Goal: Task Accomplishment & Management: Use online tool/utility

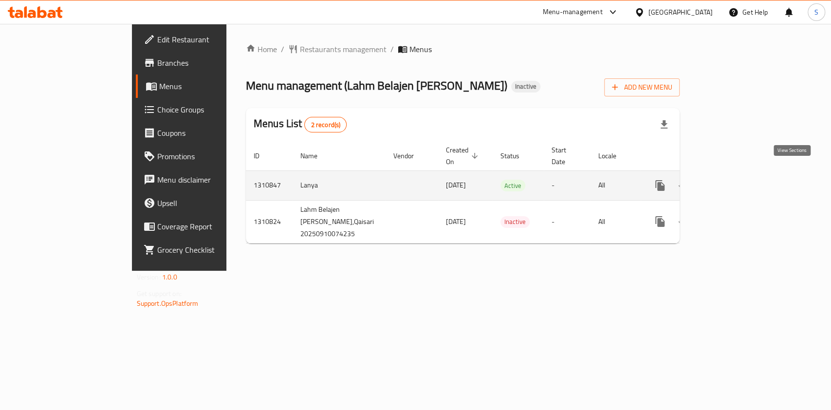
click at [736, 180] on icon "enhanced table" at bounding box center [730, 186] width 12 height 12
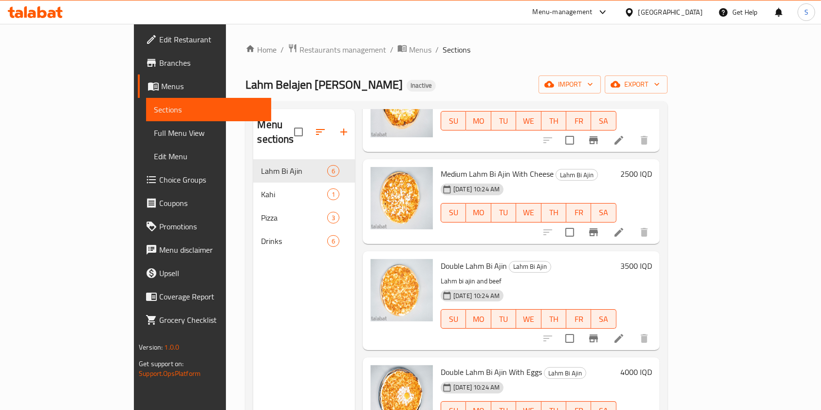
scroll to position [136, 0]
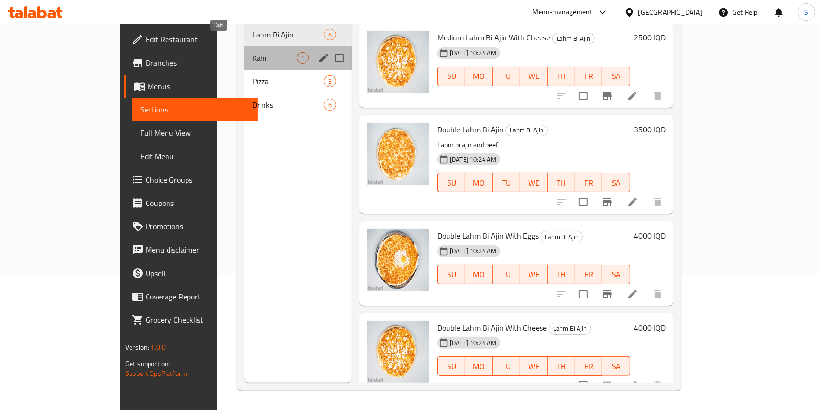
click at [252, 52] on span "Kahi" at bounding box center [274, 58] width 44 height 12
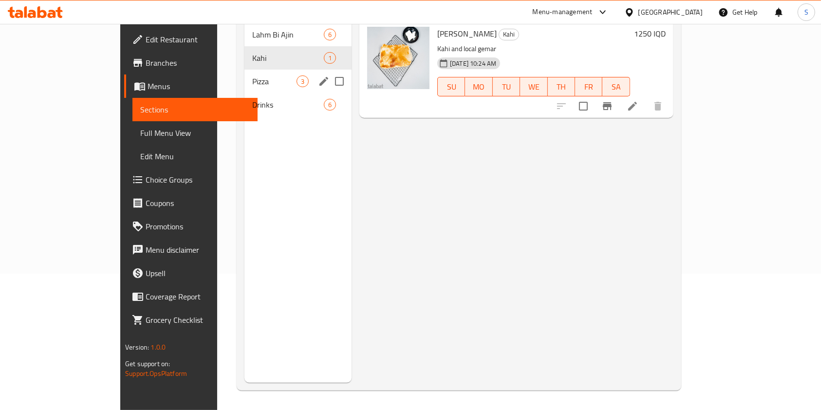
click at [244, 77] on div "Pizza 3" at bounding box center [297, 81] width 107 height 23
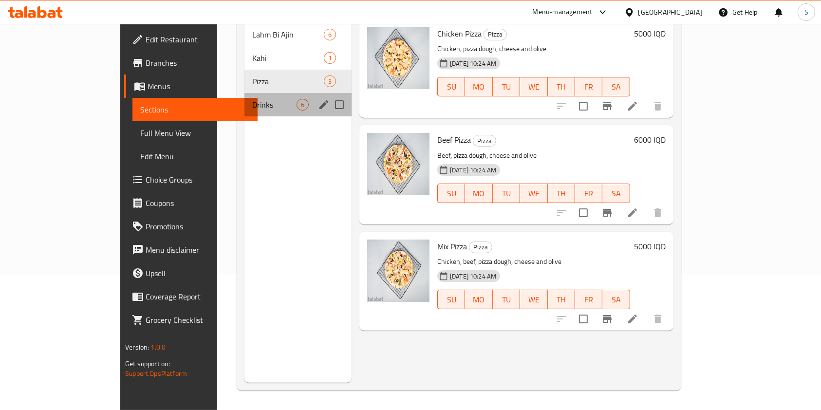
click at [244, 93] on div "Drinks 6" at bounding box center [297, 104] width 107 height 23
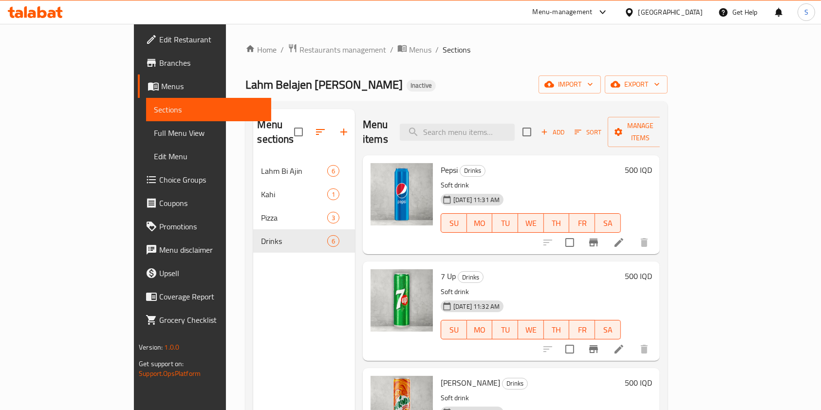
click at [159, 41] on span "Edit Restaurant" at bounding box center [211, 40] width 104 height 12
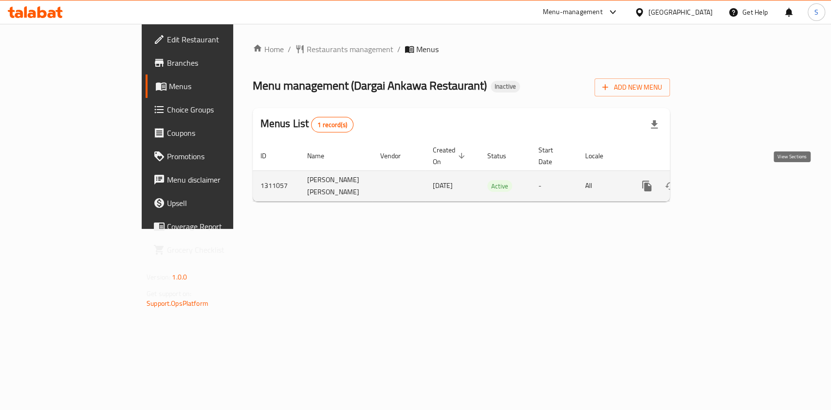
click at [723, 182] on icon "enhanced table" at bounding box center [717, 186] width 12 height 12
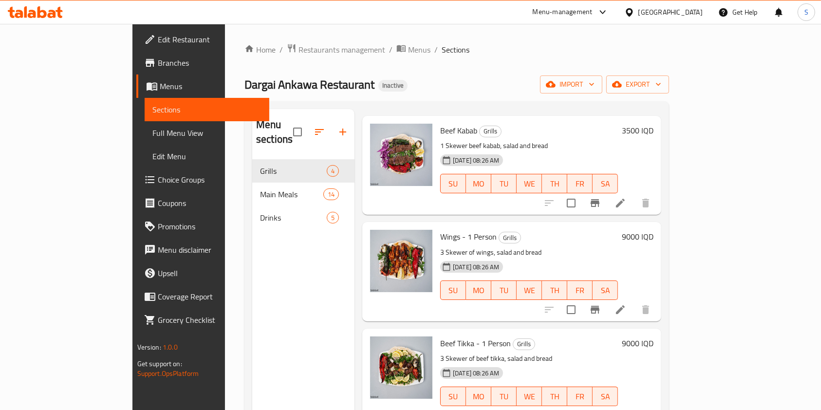
scroll to position [136, 0]
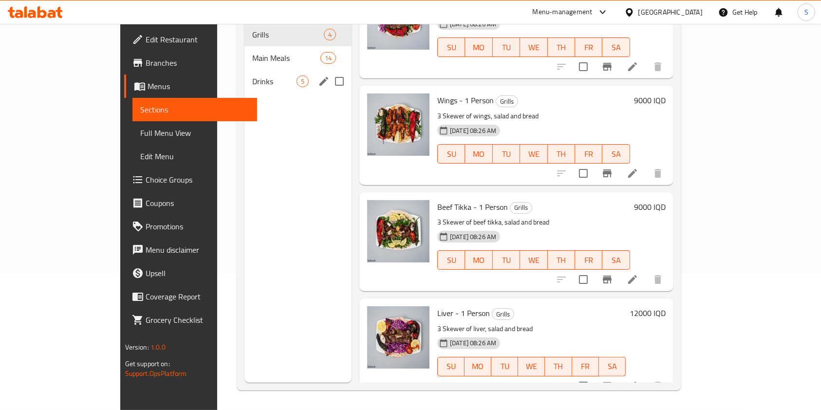
click at [244, 49] on div "Main Meals 14" at bounding box center [297, 57] width 107 height 23
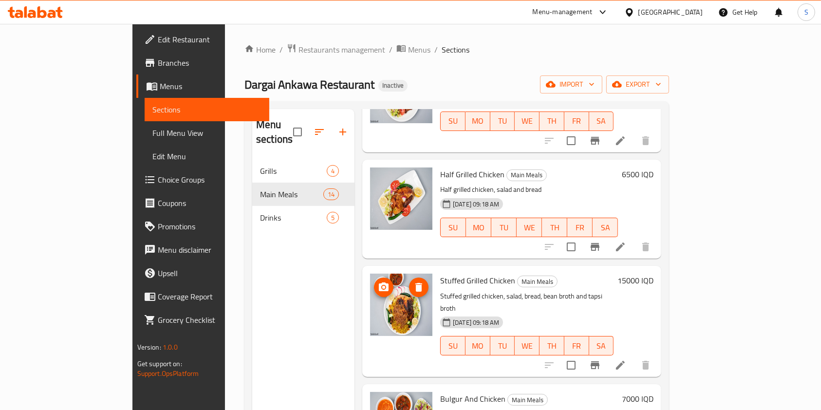
scroll to position [1103, 0]
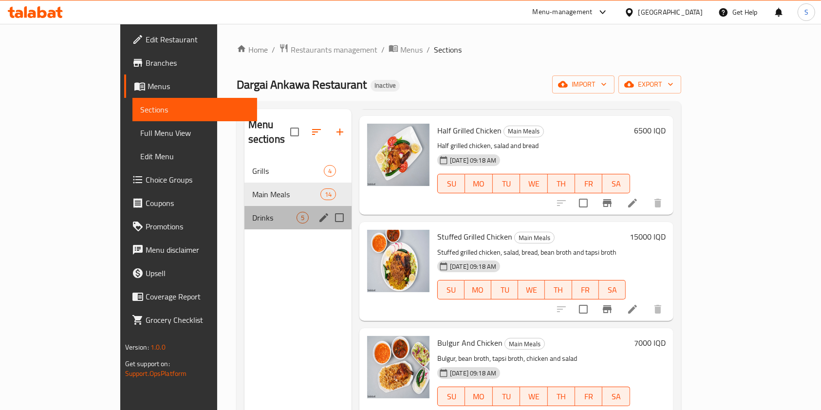
click at [252, 212] on span "Drinks" at bounding box center [274, 218] width 44 height 12
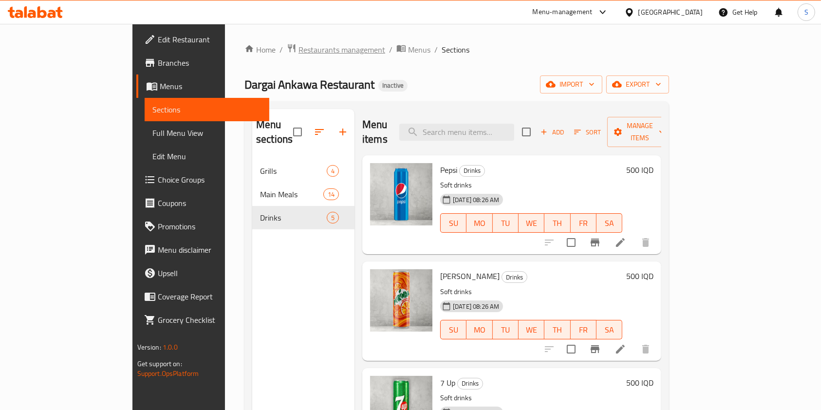
click at [298, 53] on span "Restaurants management" at bounding box center [341, 50] width 87 height 12
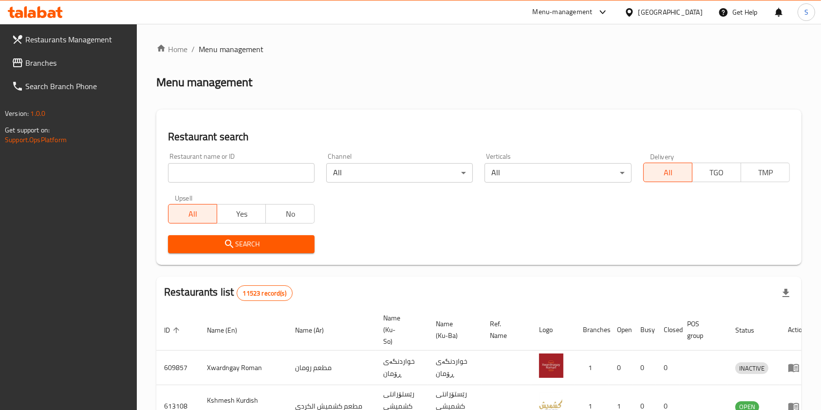
click at [231, 173] on input "search" at bounding box center [241, 172] width 147 height 19
paste input "Dargai Ankawa Restaurant"
type input "Dargai Ankawa Restaurant"
click button "Search" at bounding box center [241, 244] width 147 height 18
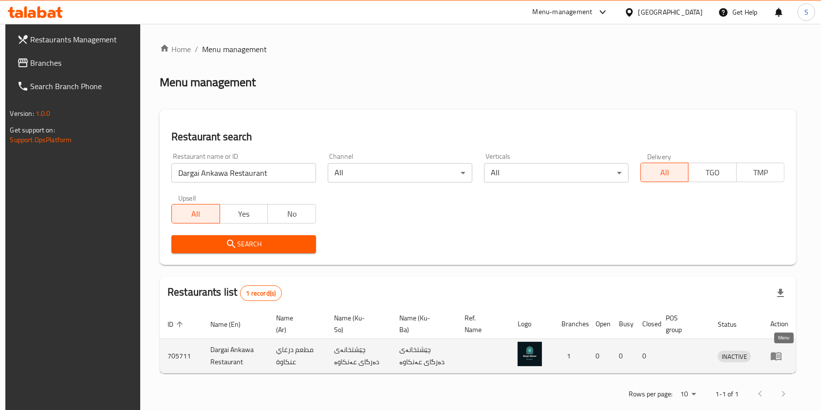
click at [780, 357] on icon "enhanced table" at bounding box center [776, 356] width 11 height 8
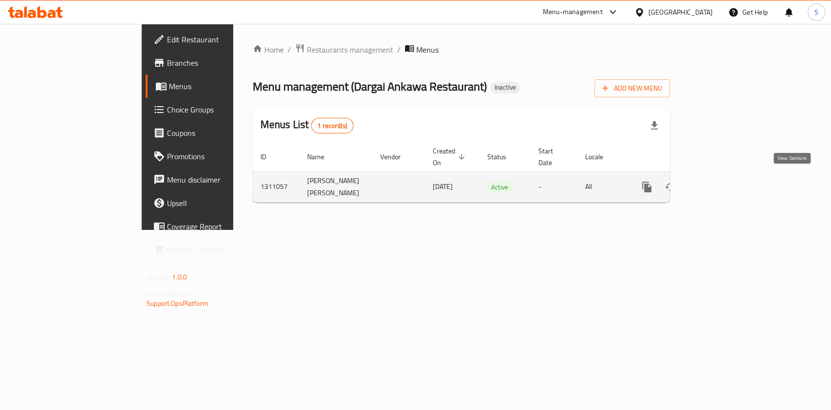
click at [723, 185] on icon "enhanced table" at bounding box center [717, 187] width 12 height 12
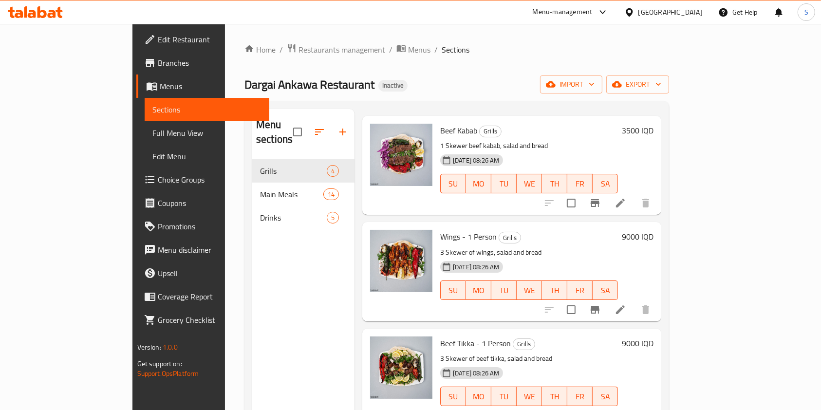
scroll to position [136, 0]
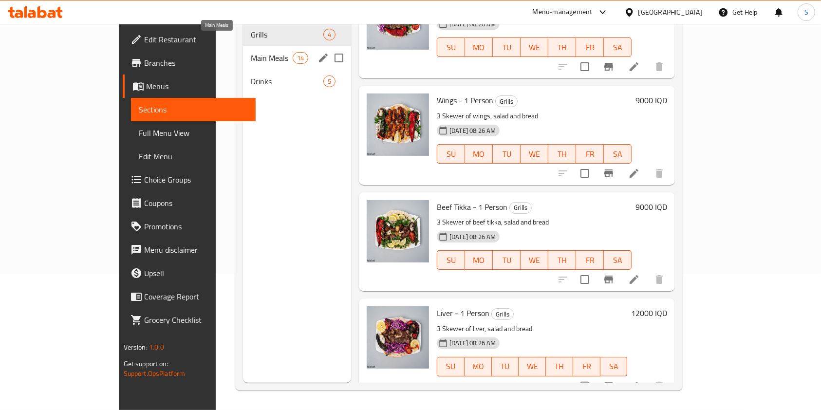
click at [251, 52] on span "Main Meals" at bounding box center [271, 58] width 41 height 12
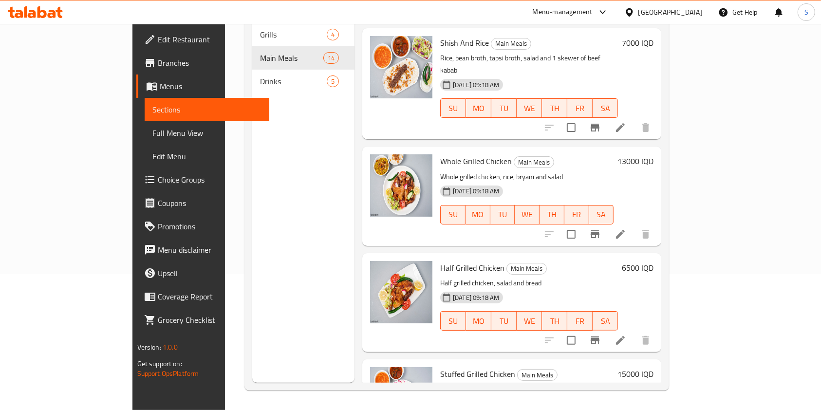
scroll to position [1103, 0]
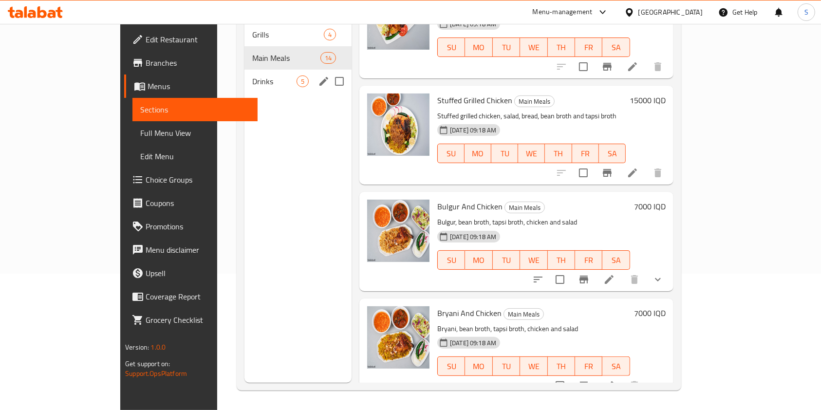
click at [244, 70] on div "Drinks 5" at bounding box center [297, 81] width 107 height 23
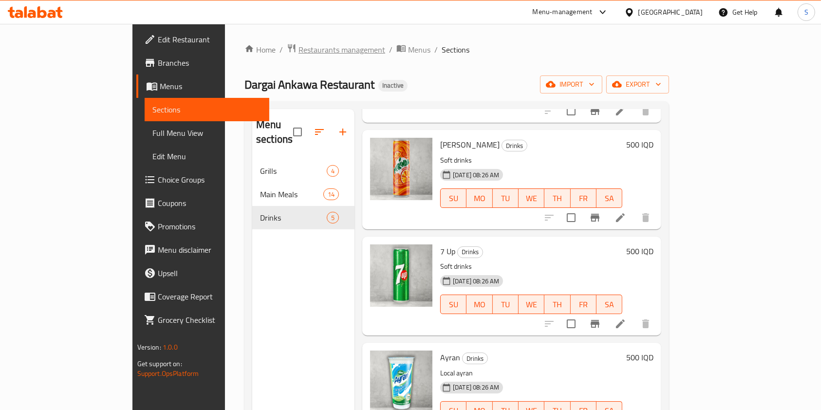
click at [298, 46] on span "Restaurants management" at bounding box center [341, 50] width 87 height 12
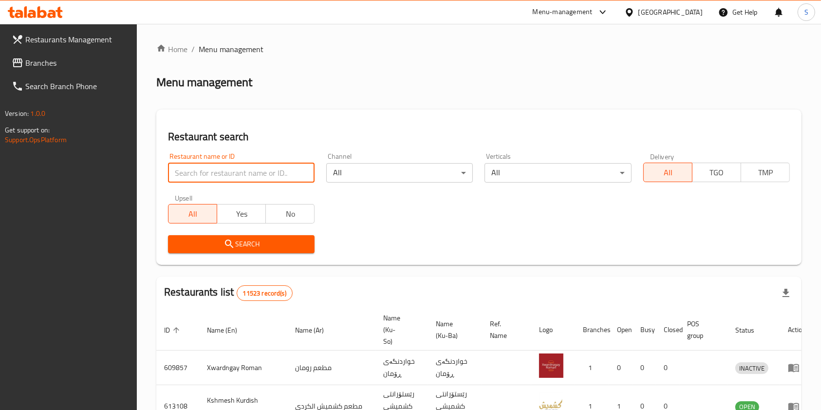
click at [234, 174] on input "search" at bounding box center [241, 172] width 147 height 19
paste input "Gas Mashalla 2"
type input "Gas Mashalla 2"
click button "Search" at bounding box center [241, 244] width 147 height 18
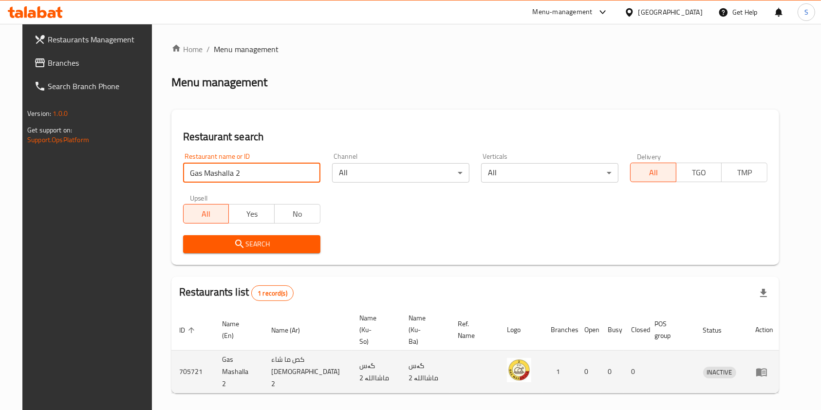
click at [767, 366] on icon "enhanced table" at bounding box center [762, 372] width 12 height 12
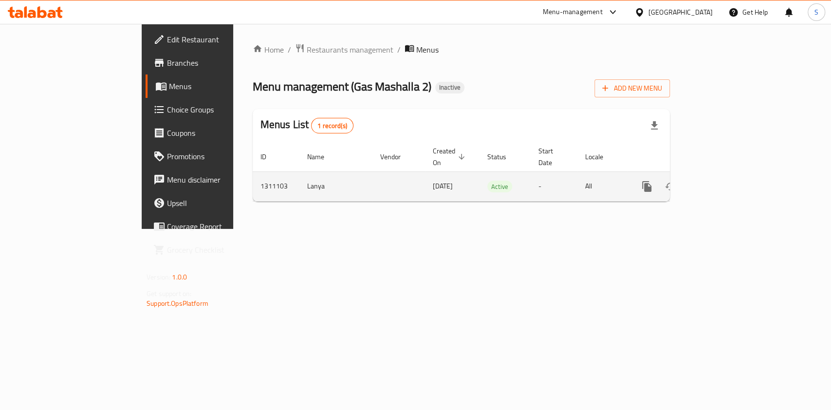
click at [729, 185] on div "enhanced table" at bounding box center [681, 186] width 93 height 23
click at [723, 181] on icon "enhanced table" at bounding box center [717, 187] width 12 height 12
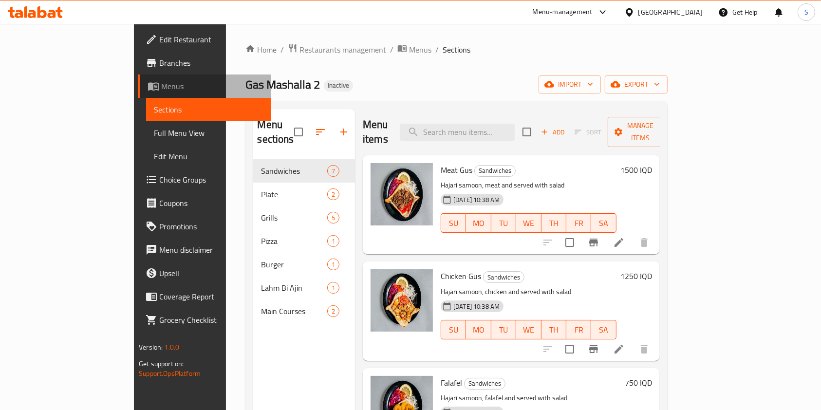
click at [161, 86] on span "Menus" at bounding box center [212, 86] width 102 height 12
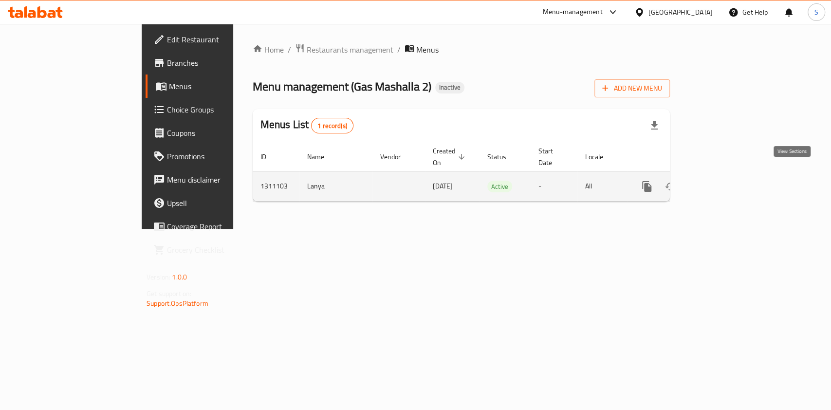
click at [729, 176] on link "enhanced table" at bounding box center [716, 186] width 23 height 23
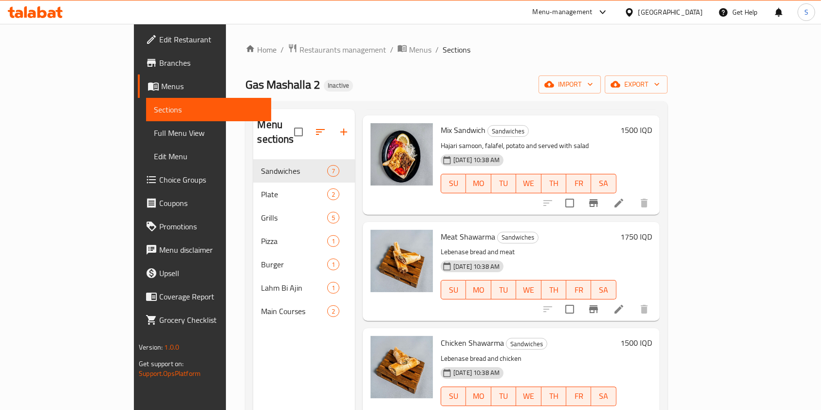
scroll to position [136, 0]
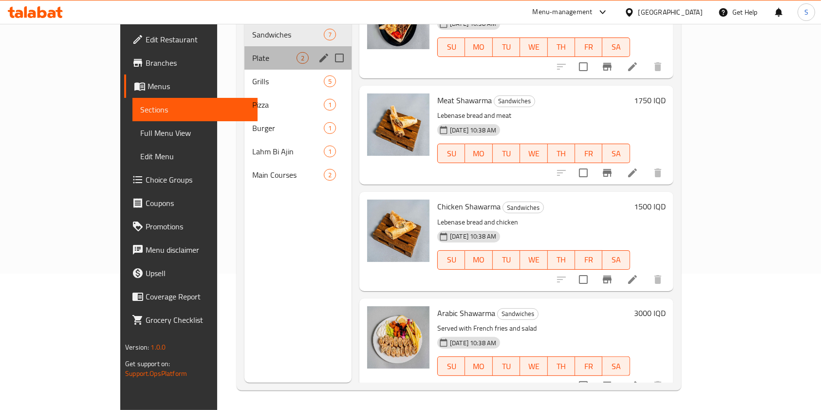
click at [244, 46] on div "Plate 2" at bounding box center [297, 57] width 107 height 23
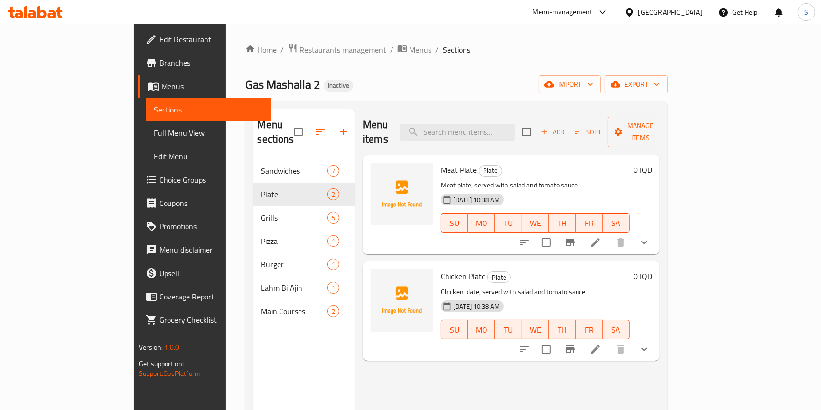
click at [245, 86] on span "Gas Mashalla 2" at bounding box center [282, 85] width 74 height 22
copy span "Gas Mashalla 2"
click at [299, 54] on span "Restaurants management" at bounding box center [342, 50] width 87 height 12
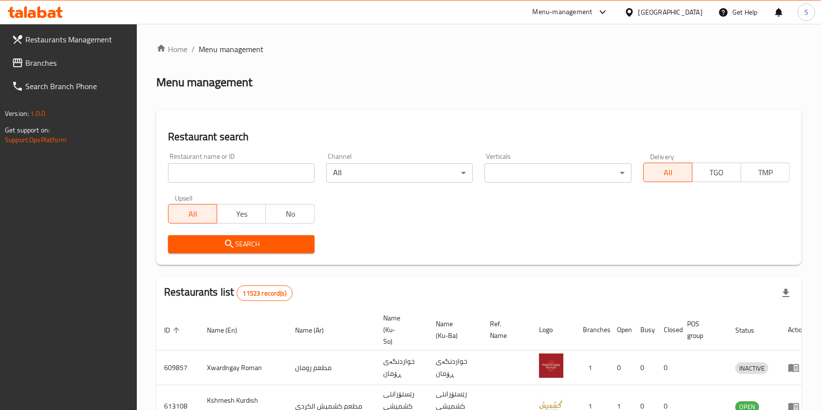
click at [247, 178] on input "search" at bounding box center [241, 172] width 147 height 19
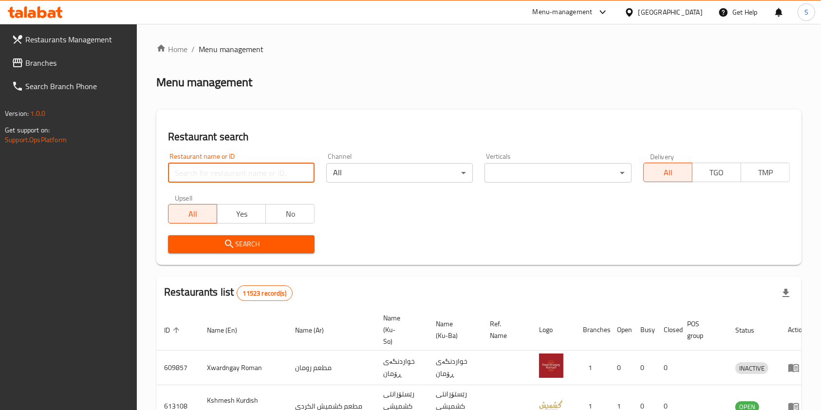
paste input "Muhsin Restaurant"
type input "Muhsin Restaurant"
click button "Search" at bounding box center [241, 244] width 147 height 18
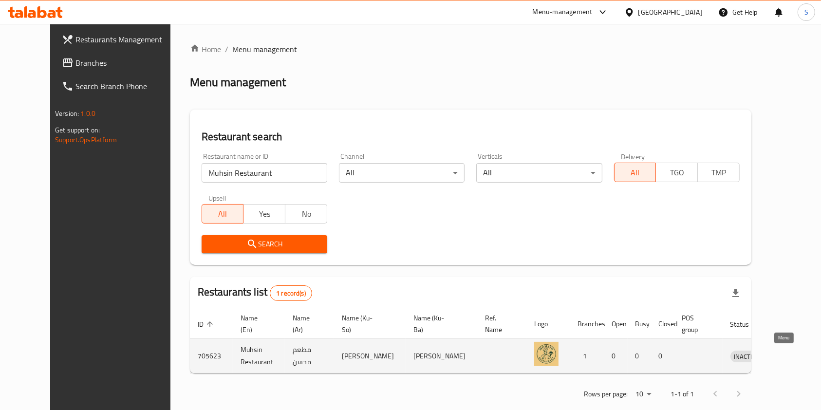
click at [783, 355] on icon "enhanced table" at bounding box center [788, 356] width 11 height 8
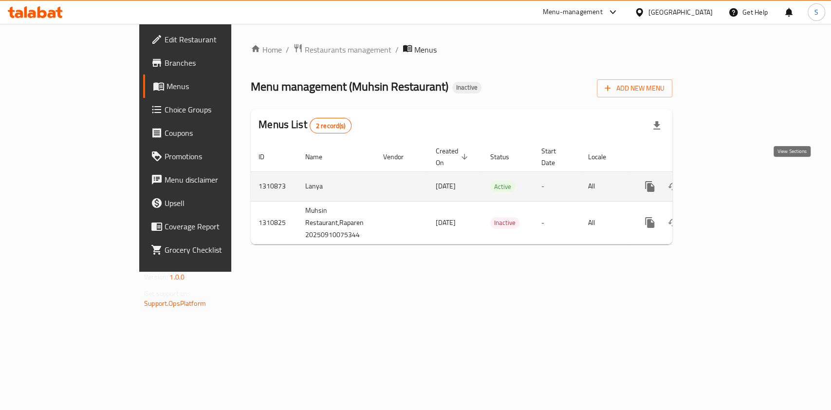
click at [732, 175] on link "enhanced table" at bounding box center [719, 186] width 23 height 23
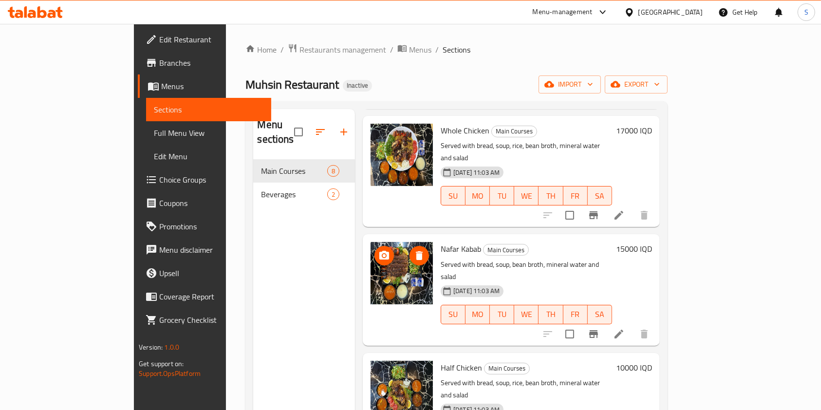
scroll to position [136, 0]
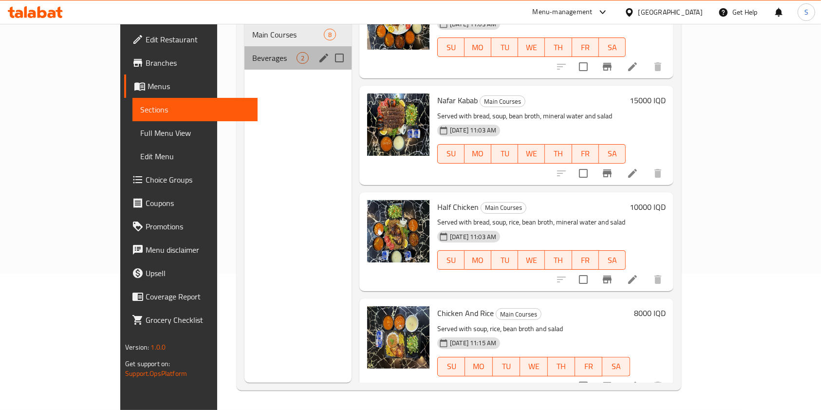
click at [252, 52] on span "Beverages" at bounding box center [274, 58] width 44 height 12
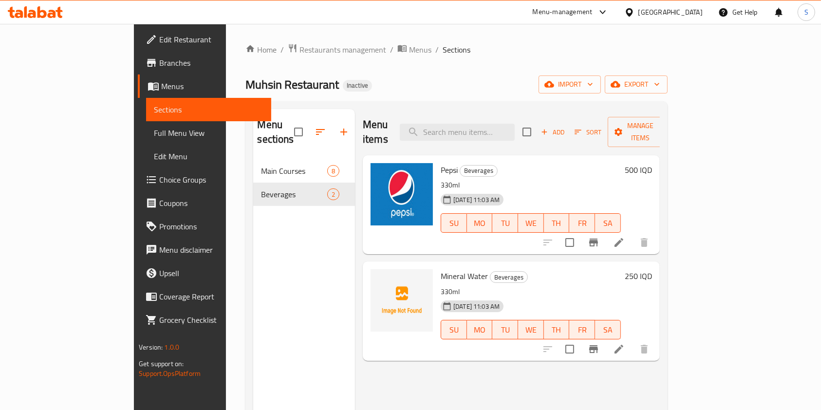
click at [245, 84] on span "Muhsin Restaurant" at bounding box center [291, 85] width 93 height 22
copy span "Muhsin Restaurant"
click at [299, 44] on span "Restaurants management" at bounding box center [342, 50] width 87 height 12
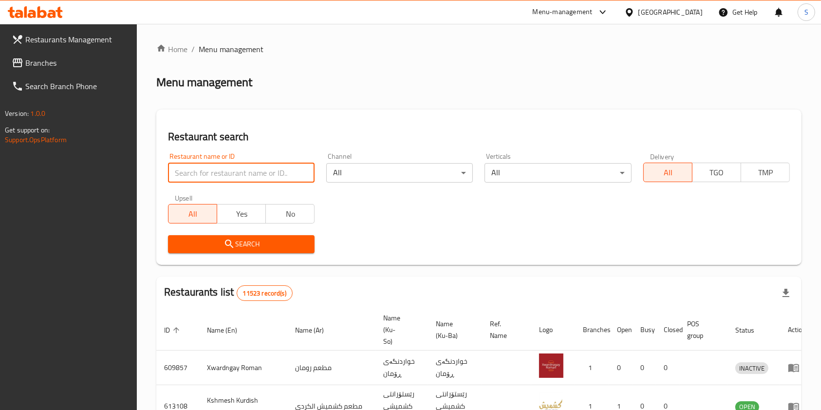
click at [238, 177] on input "search" at bounding box center [241, 172] width 147 height 19
paste input "AzBerry, Runaky"
type input "AzBerry, Runaky"
click button "Search" at bounding box center [241, 244] width 147 height 18
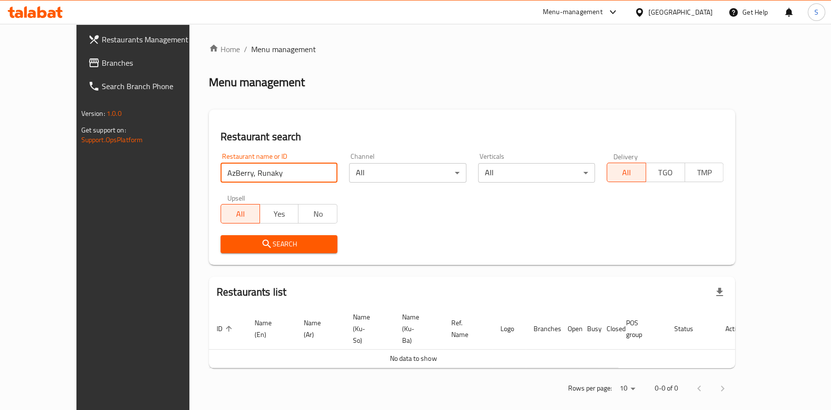
click at [267, 173] on input "AzBerry, Runaky" at bounding box center [279, 172] width 117 height 19
click button "Search" at bounding box center [279, 244] width 117 height 18
